Goal: Task Accomplishment & Management: Use online tool/utility

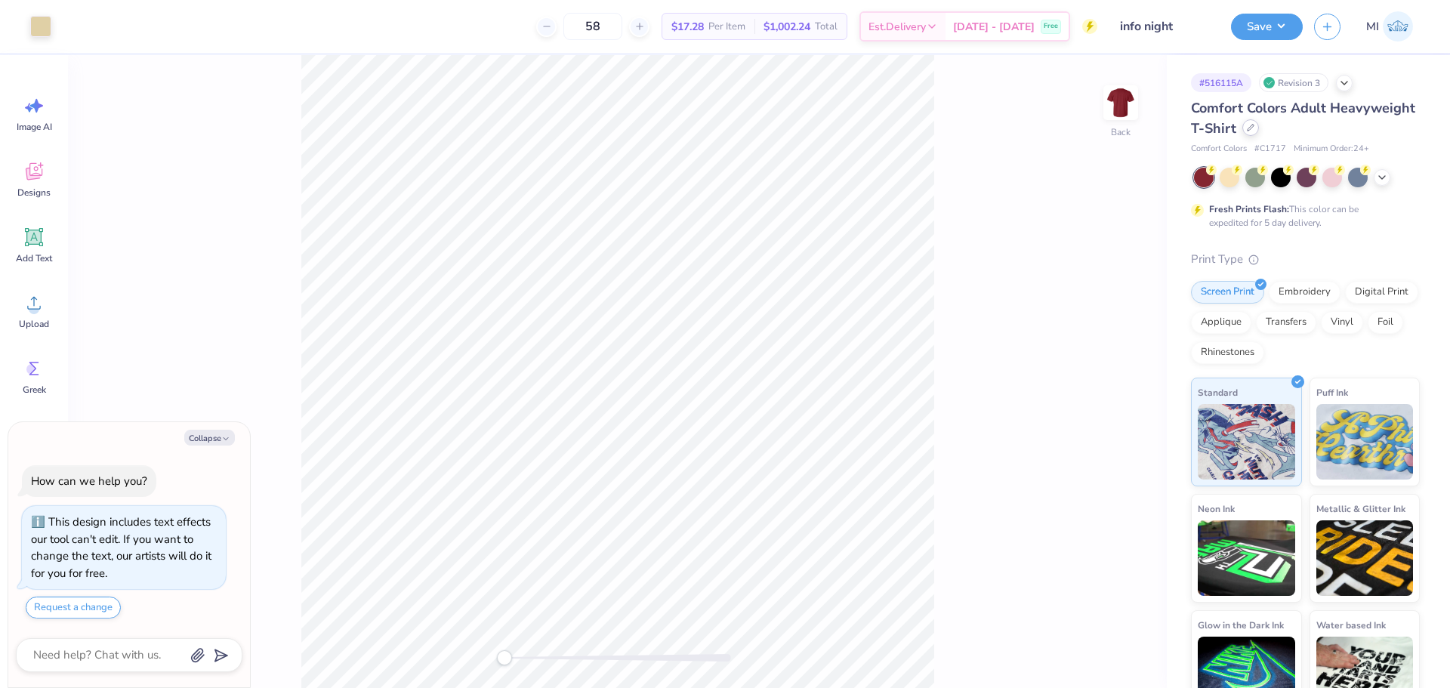
click at [1253, 126] on icon at bounding box center [1250, 128] width 6 height 6
type textarea "x"
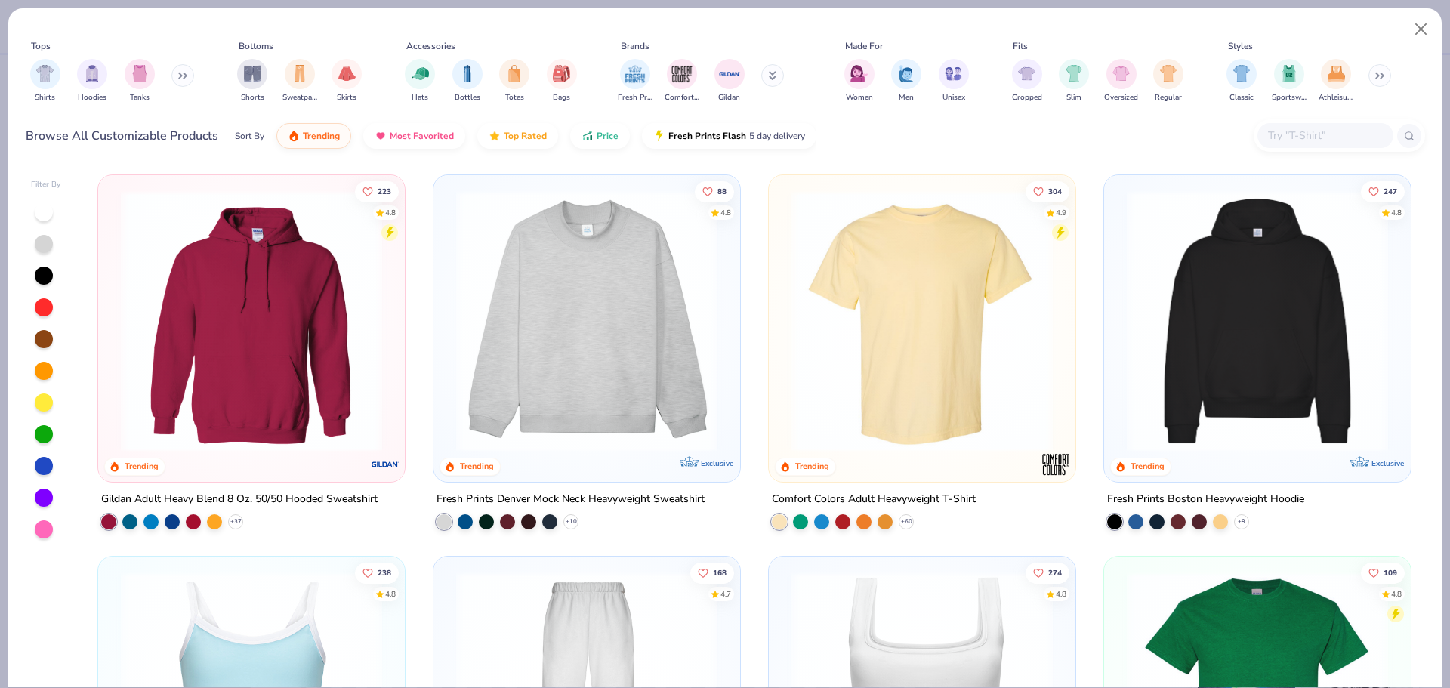
click at [1302, 143] on input "text" at bounding box center [1324, 135] width 116 height 17
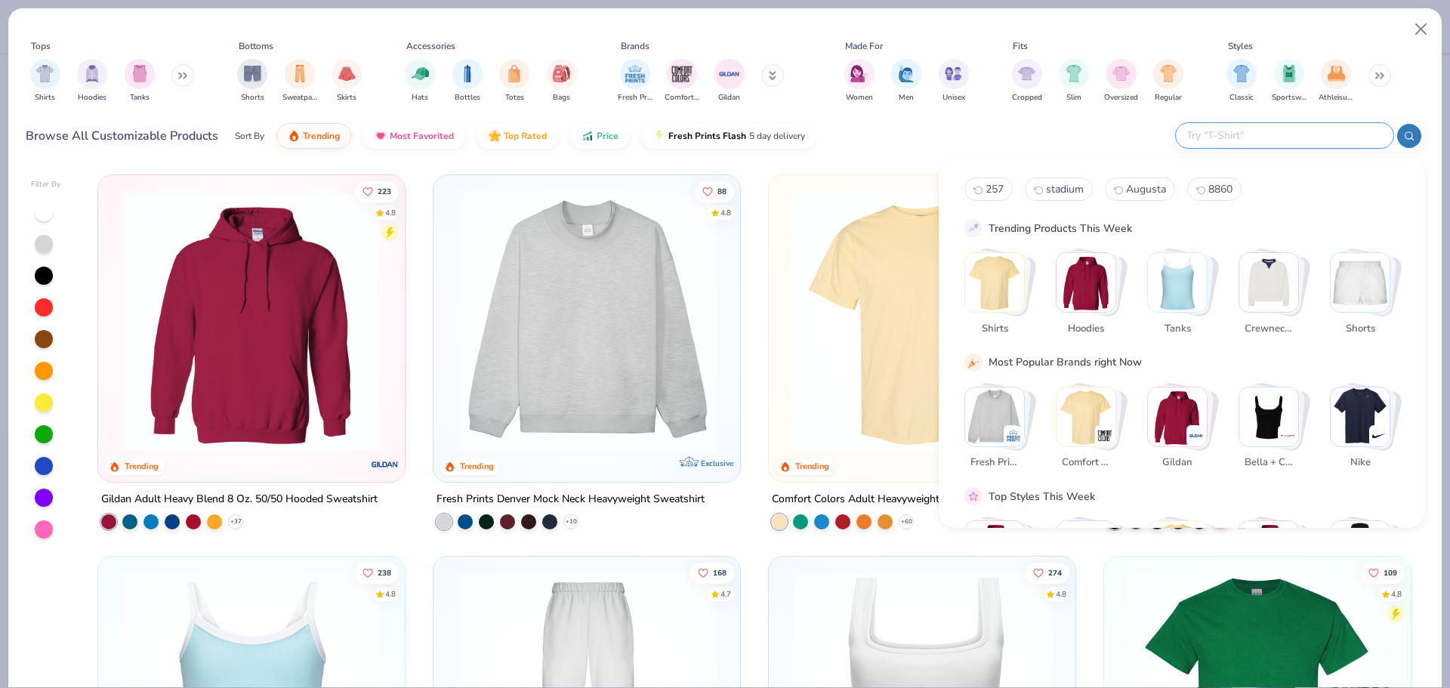
paste input "1010BE"
type input "1010BE"
type textarea "x"
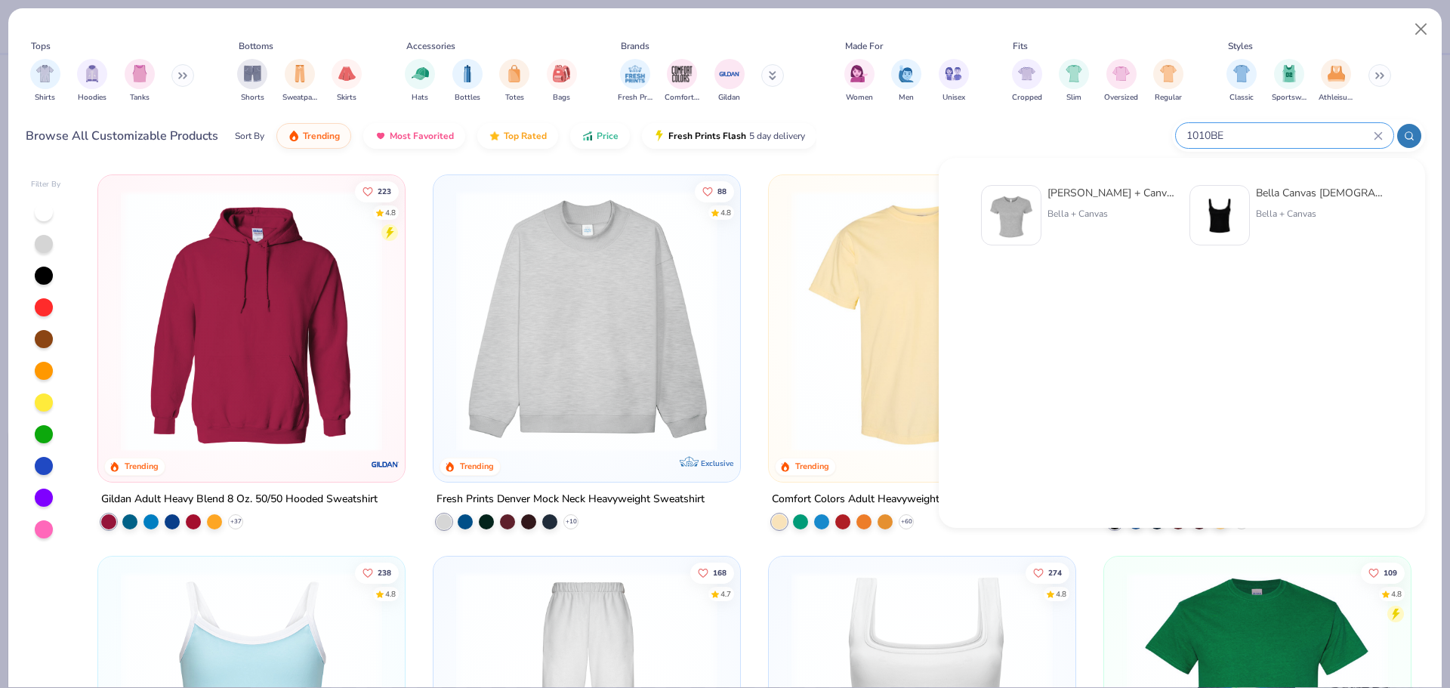
type input "1010BE"
click at [1060, 214] on div "Bella + Canvas" at bounding box center [1110, 214] width 127 height 14
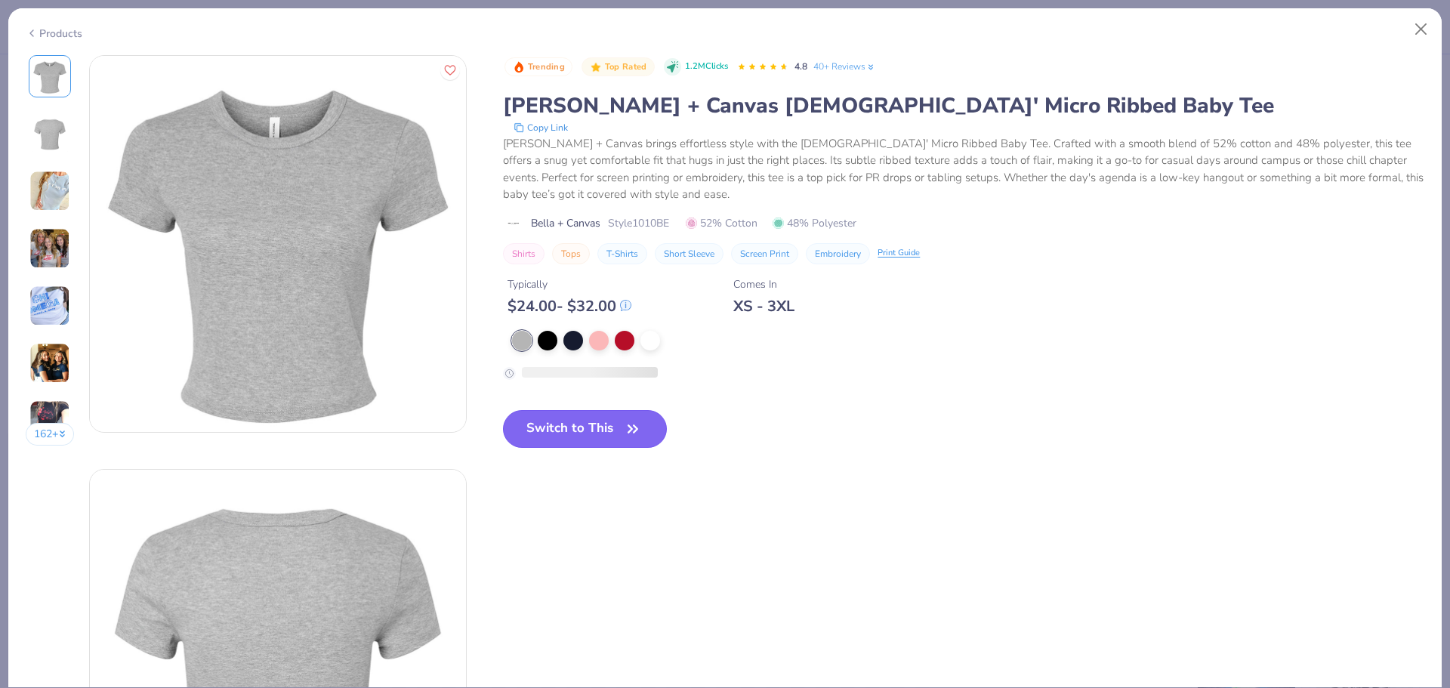
click at [589, 422] on button "Switch to This" at bounding box center [585, 429] width 164 height 38
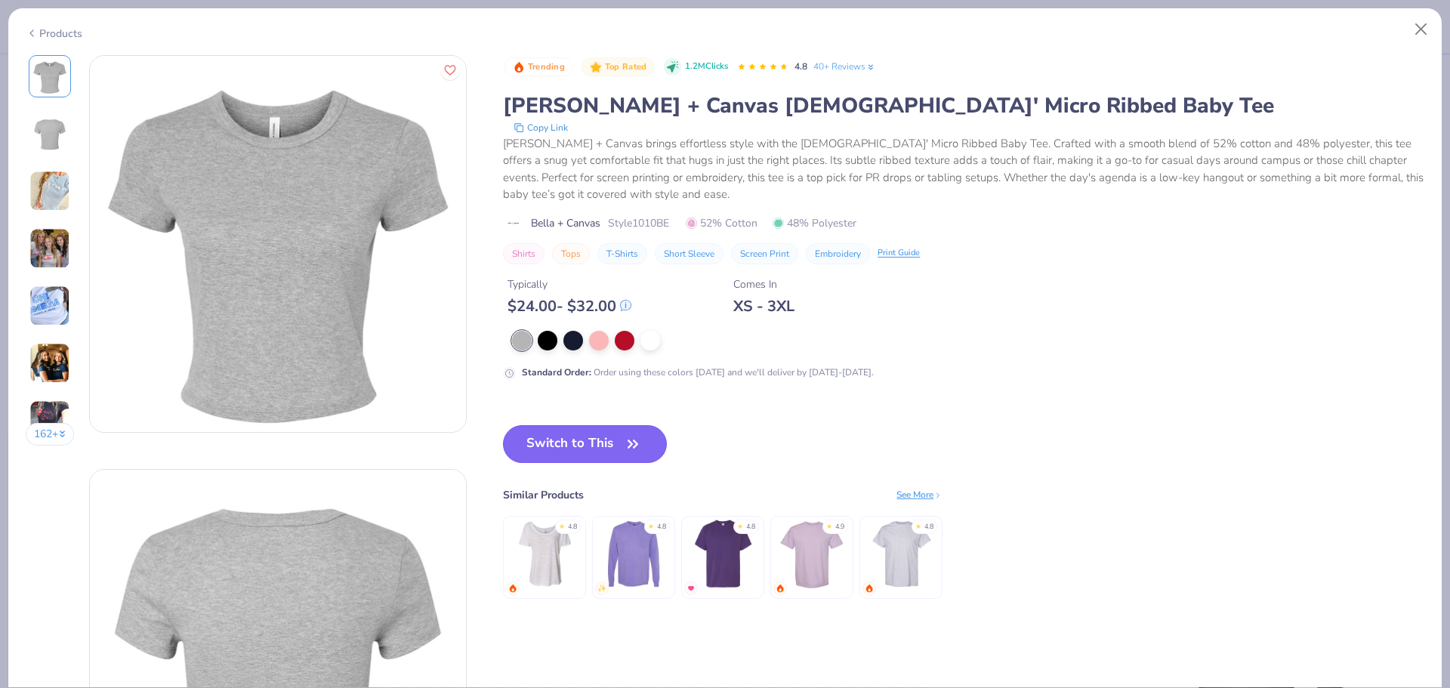
click at [648, 439] on button "Switch to This" at bounding box center [585, 444] width 164 height 38
click at [606, 440] on button "Switch to This" at bounding box center [585, 444] width 164 height 38
click at [605, 332] on div at bounding box center [599, 339] width 20 height 20
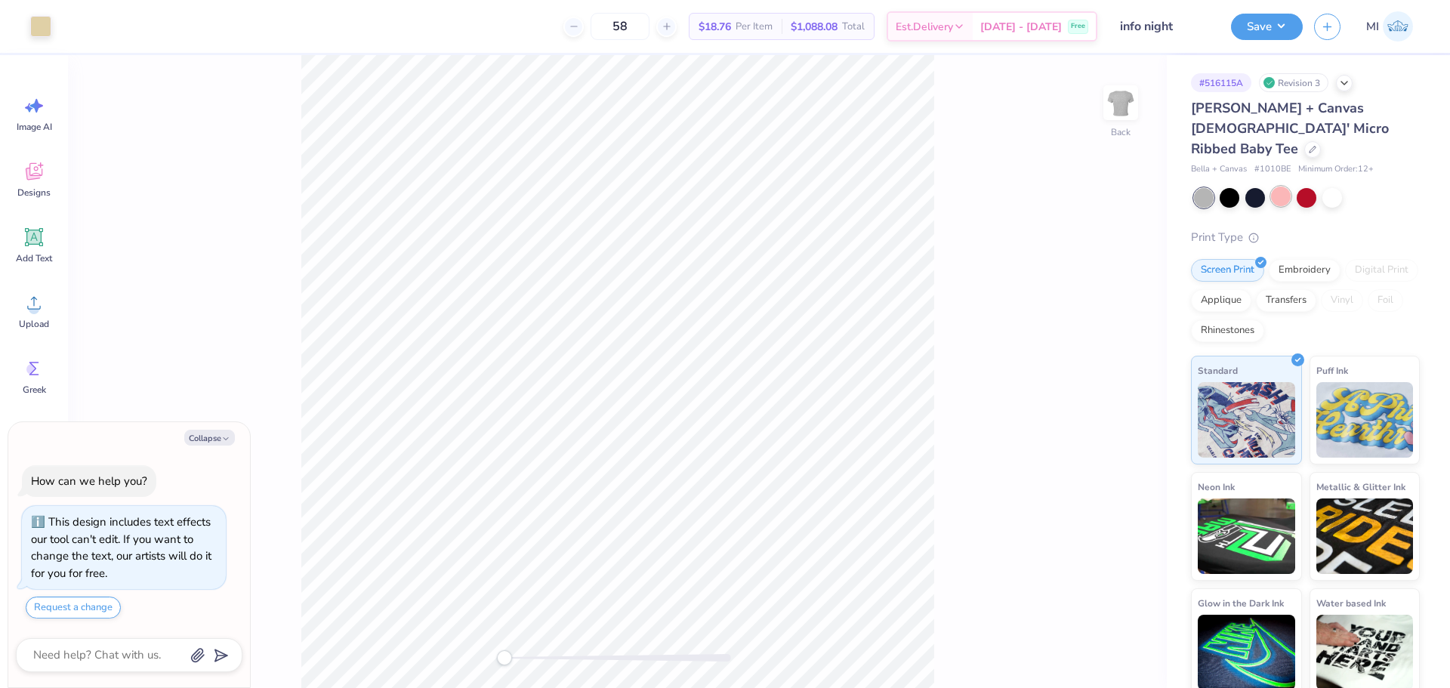
click at [1287, 187] on div at bounding box center [1281, 197] width 20 height 20
click at [28, 28] on div "Art colors" at bounding box center [25, 26] width 51 height 53
click at [31, 29] on div at bounding box center [40, 24] width 21 height 21
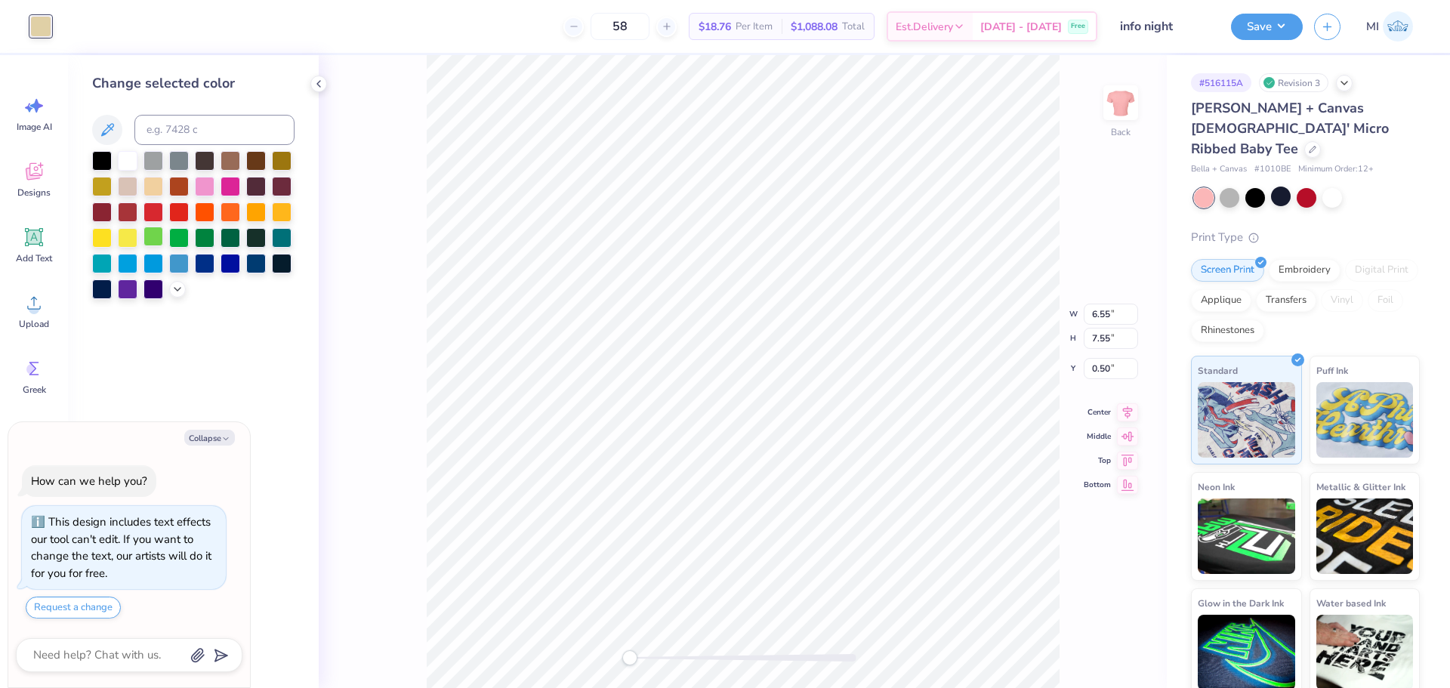
click at [148, 228] on div at bounding box center [153, 237] width 20 height 20
click at [134, 234] on div at bounding box center [128, 237] width 20 height 20
click at [162, 193] on div at bounding box center [153, 185] width 20 height 20
click at [1327, 187] on div at bounding box center [1332, 197] width 20 height 20
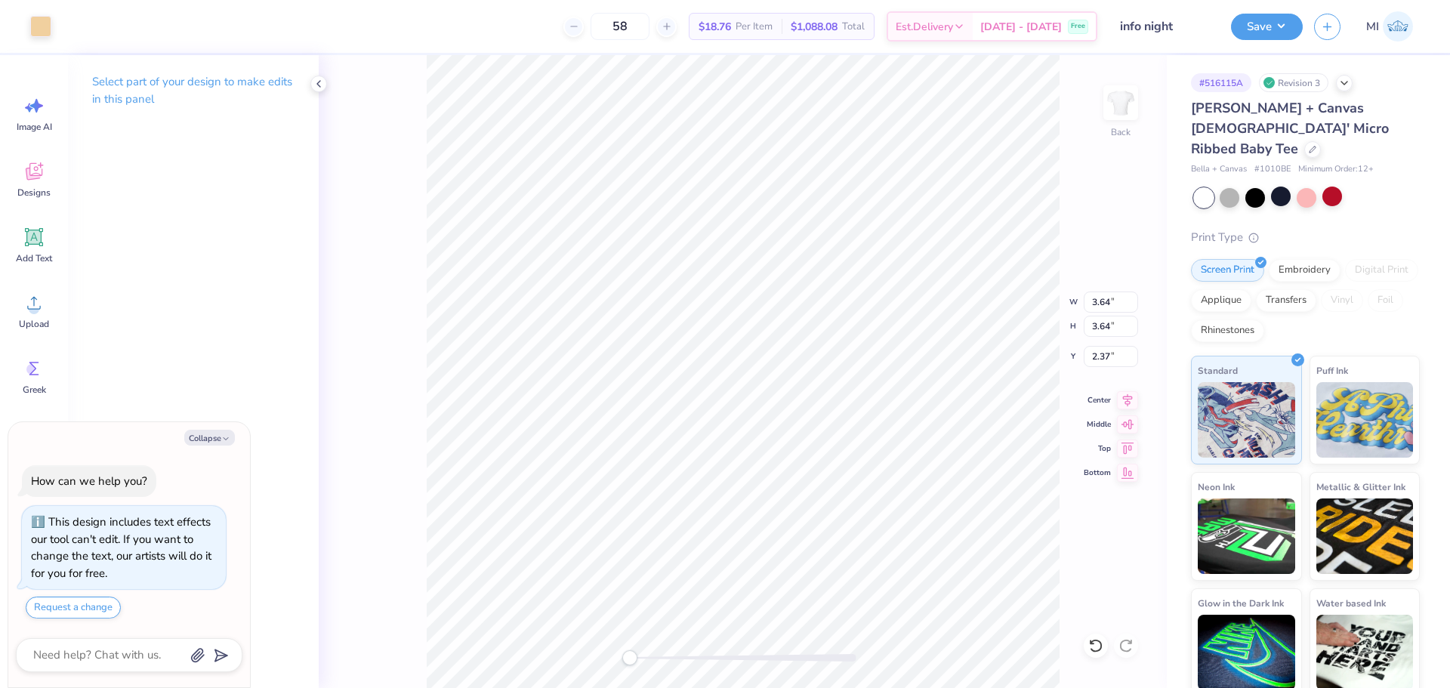
type textarea "x"
type input "4.64"
type input "3.96"
type input "1.50"
type textarea "x"
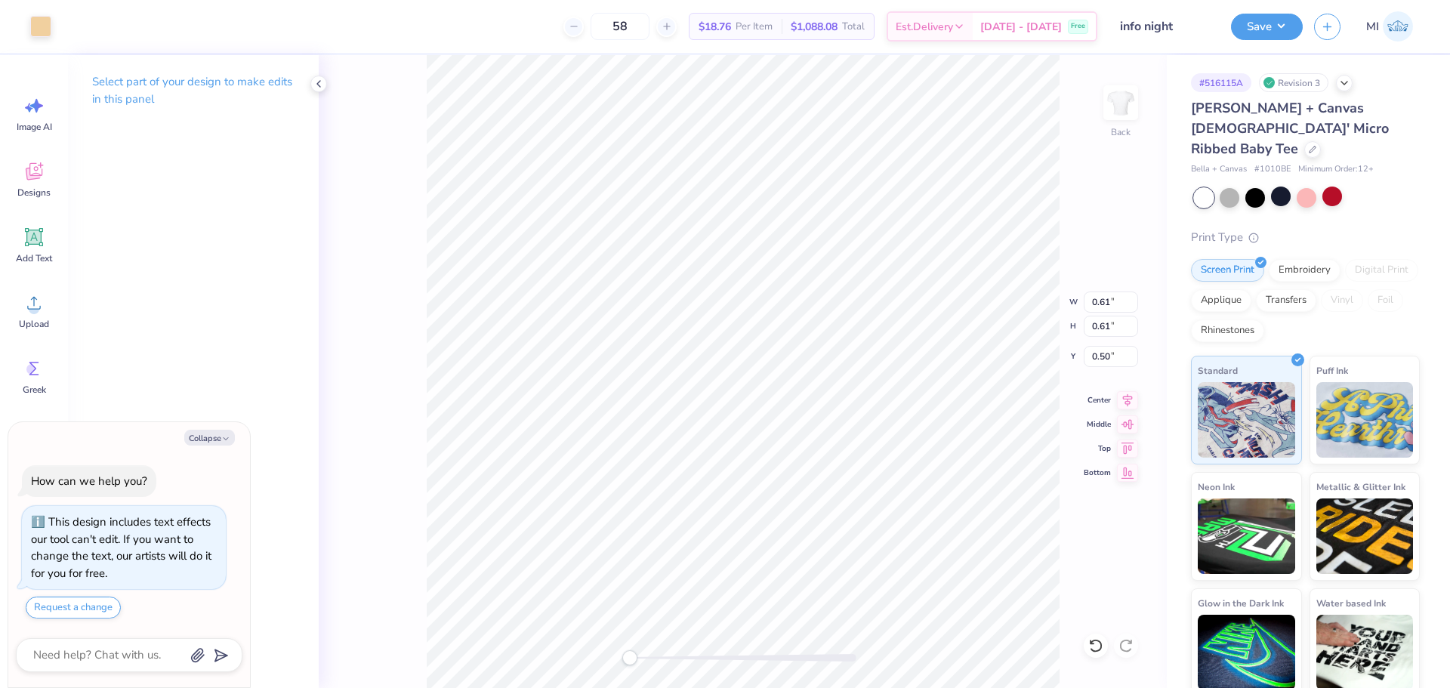
type input "0.58"
type input "1.57"
type textarea "x"
